Goal: Transaction & Acquisition: Purchase product/service

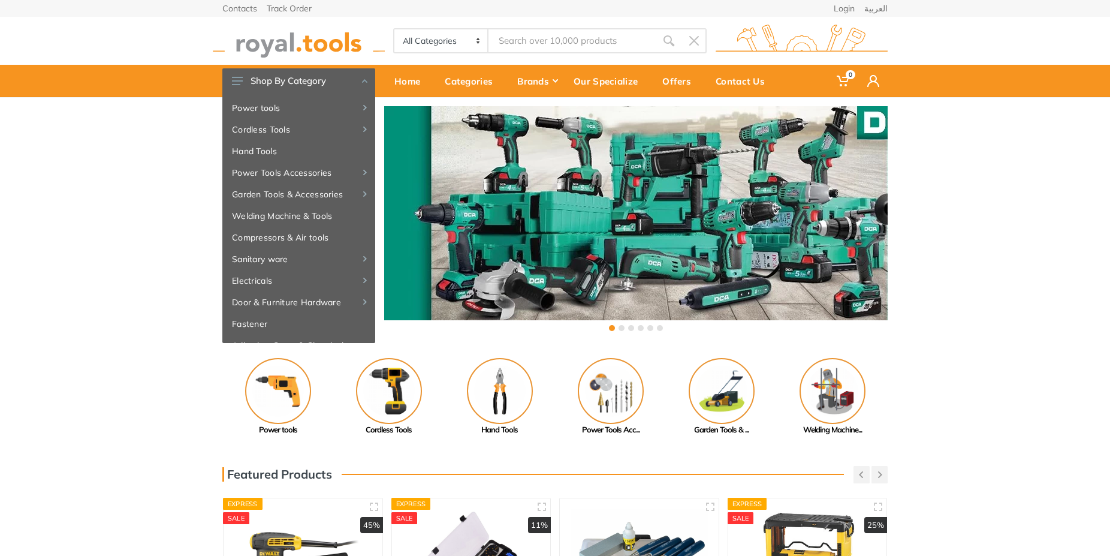
click at [544, 43] on input "Site search" at bounding box center [573, 40] width 168 height 25
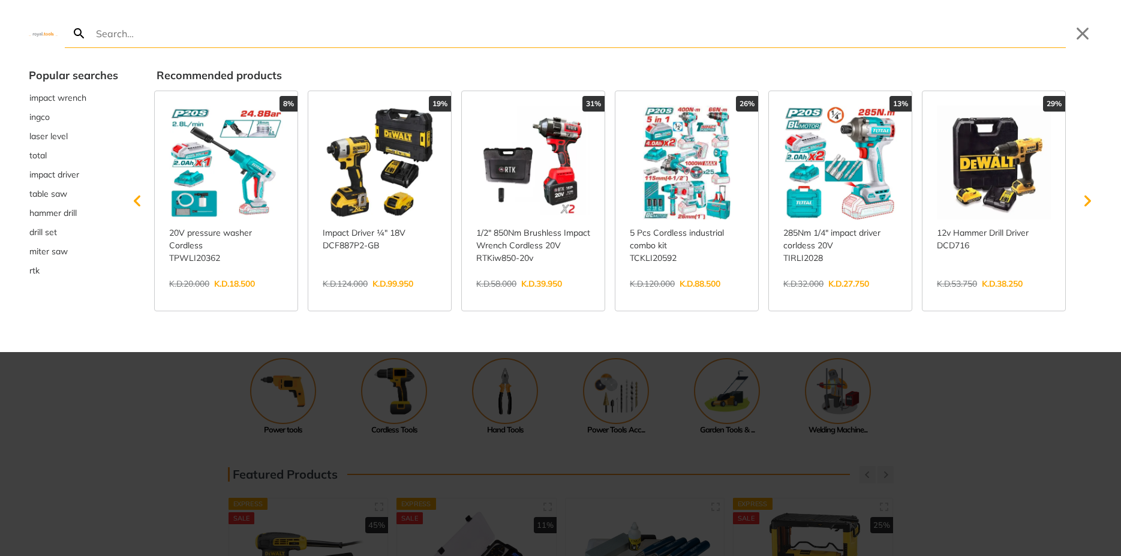
click at [185, 31] on input "Search" at bounding box center [580, 33] width 972 height 28
type input "j"
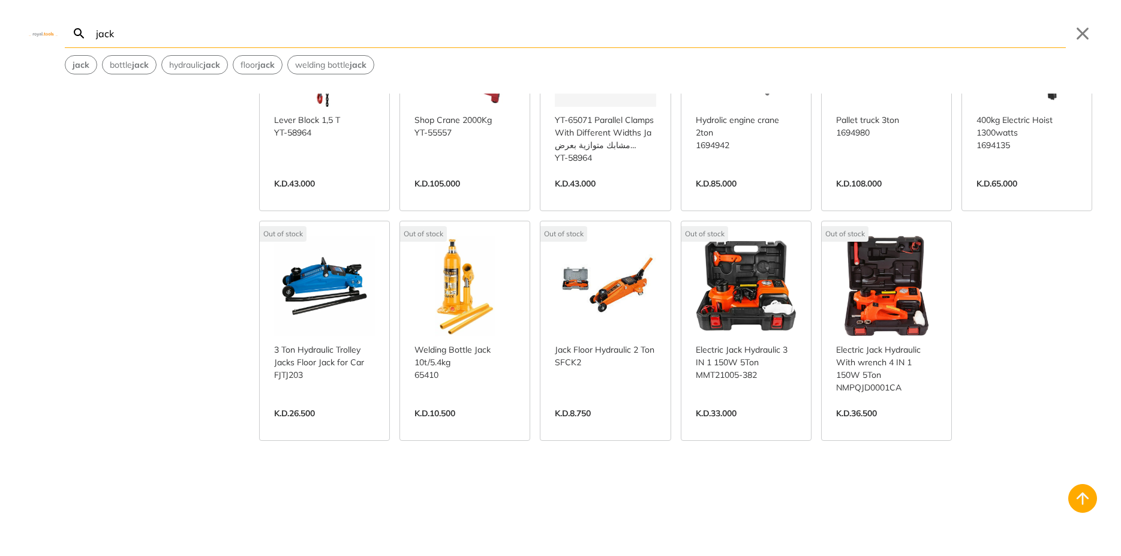
scroll to position [1943, 0]
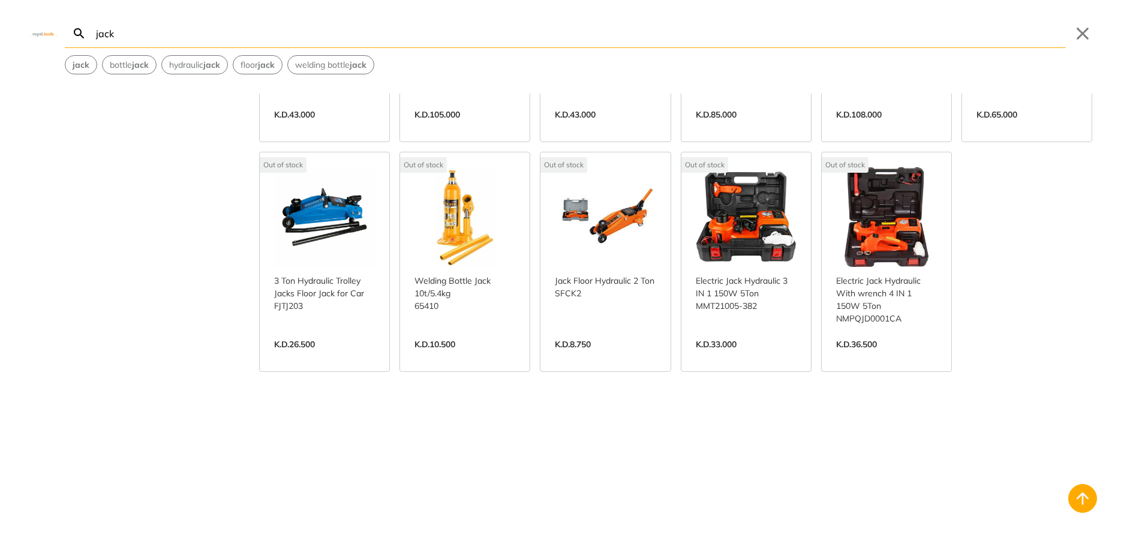
type input "jack"
click at [880, 357] on link "View more →" at bounding box center [886, 357] width 101 height 0
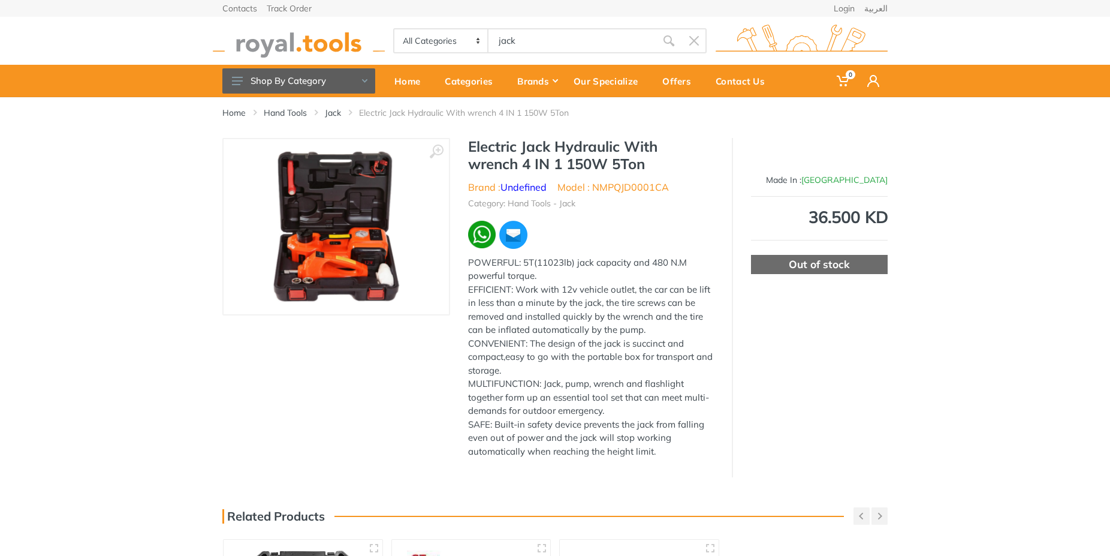
click at [369, 264] on img at bounding box center [336, 226] width 127 height 151
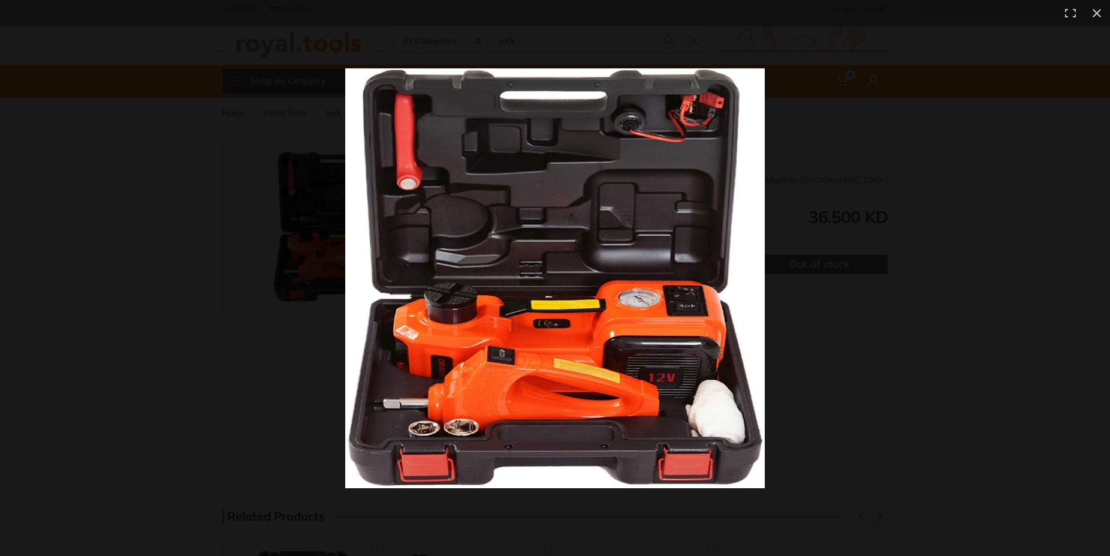
click at [824, 311] on div at bounding box center [808, 299] width 926 height 463
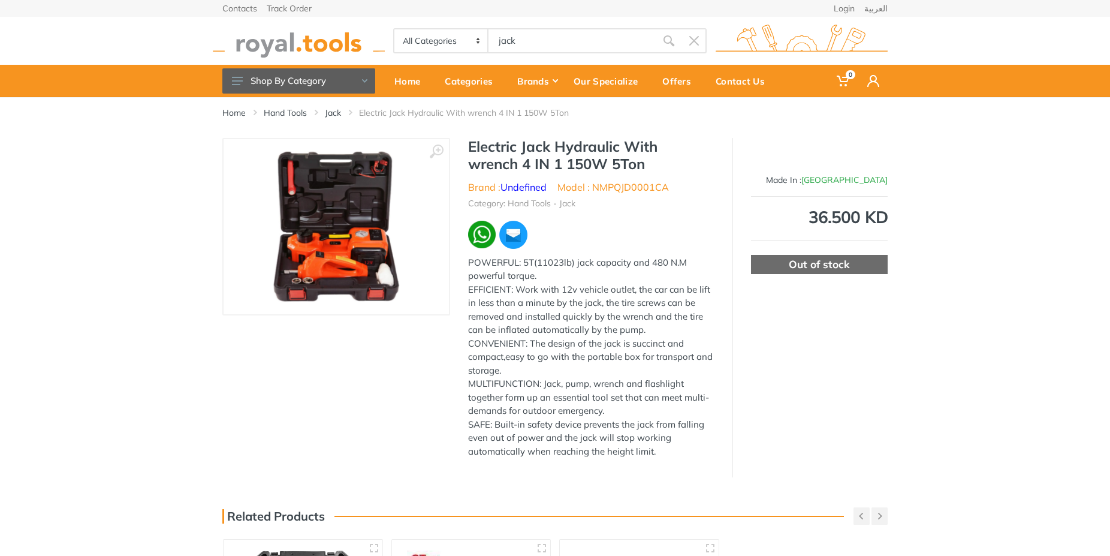
click at [342, 237] on img at bounding box center [336, 226] width 127 height 151
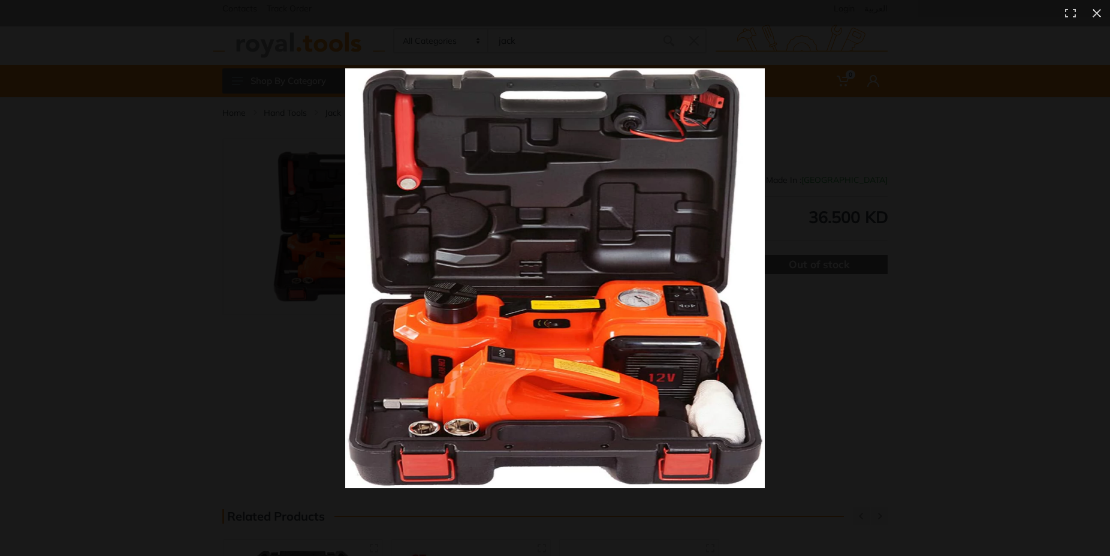
click at [891, 316] on div at bounding box center [808, 299] width 926 height 463
